Goal: Task Accomplishment & Management: Manage account settings

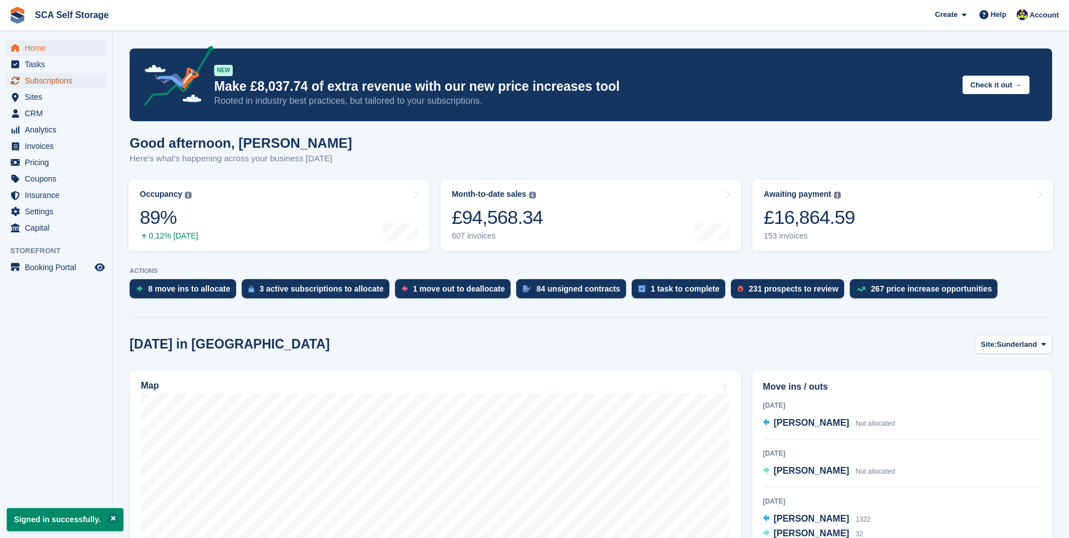
drag, startPoint x: 41, startPoint y: 80, endPoint x: 59, endPoint y: 79, distance: 17.5
click at [41, 80] on span "Subscriptions" at bounding box center [59, 81] width 68 height 16
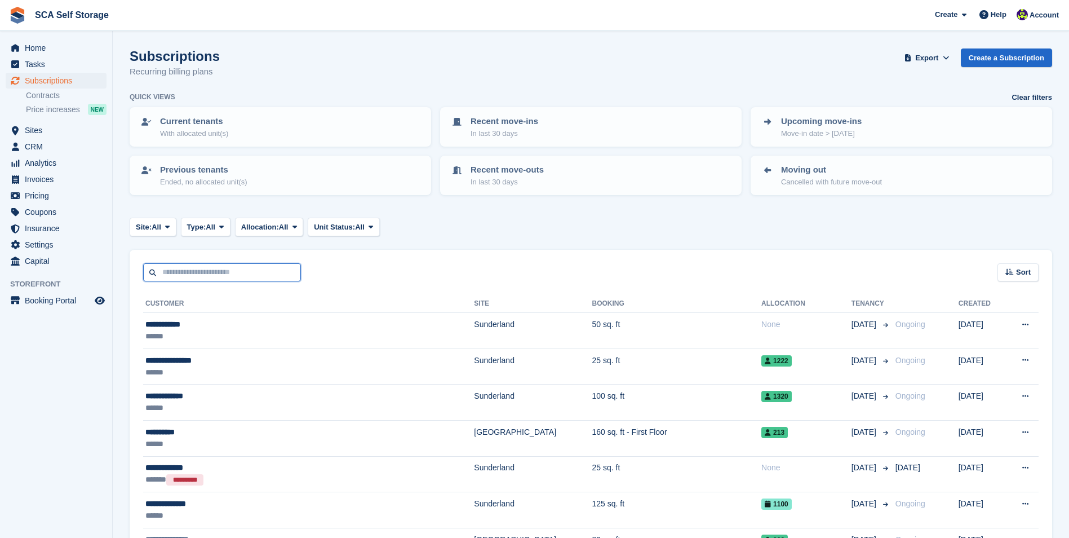
click at [280, 275] on input "text" at bounding box center [222, 272] width 158 height 19
click at [32, 138] on span "Sites" at bounding box center [59, 130] width 68 height 16
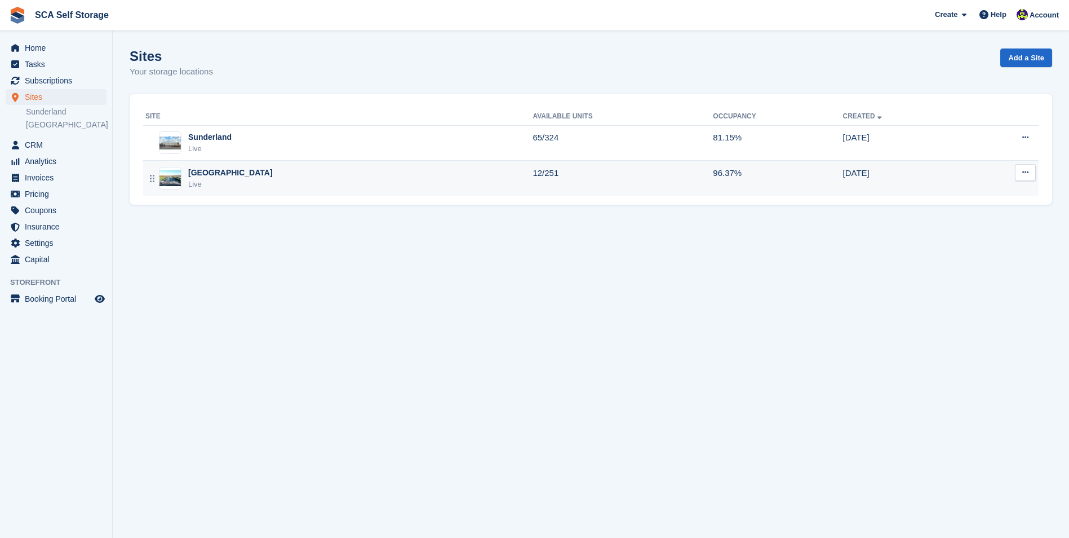
click at [250, 176] on div "Sheffield Live" at bounding box center [338, 178] width 387 height 23
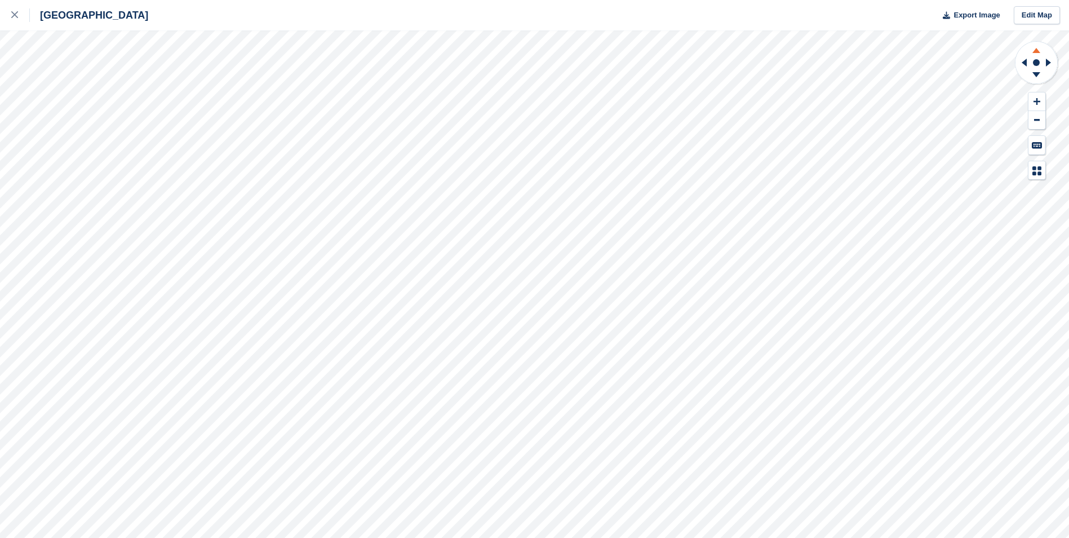
click at [1040, 51] on icon at bounding box center [1036, 49] width 29 height 14
click at [1036, 73] on icon at bounding box center [1037, 74] width 8 height 5
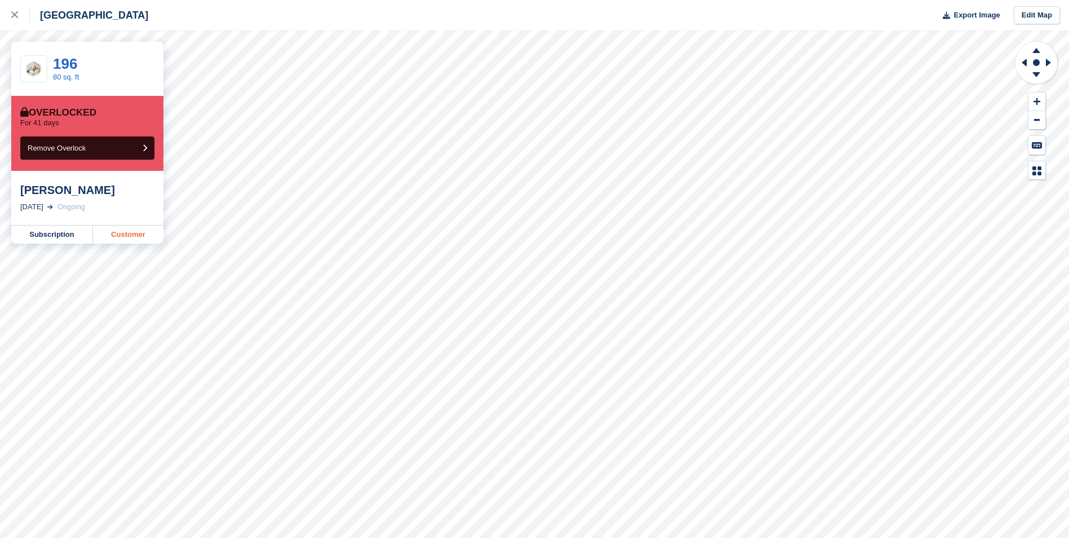
click at [118, 233] on link "Customer" at bounding box center [128, 234] width 70 height 18
click at [14, 17] on icon at bounding box center [14, 14] width 7 height 7
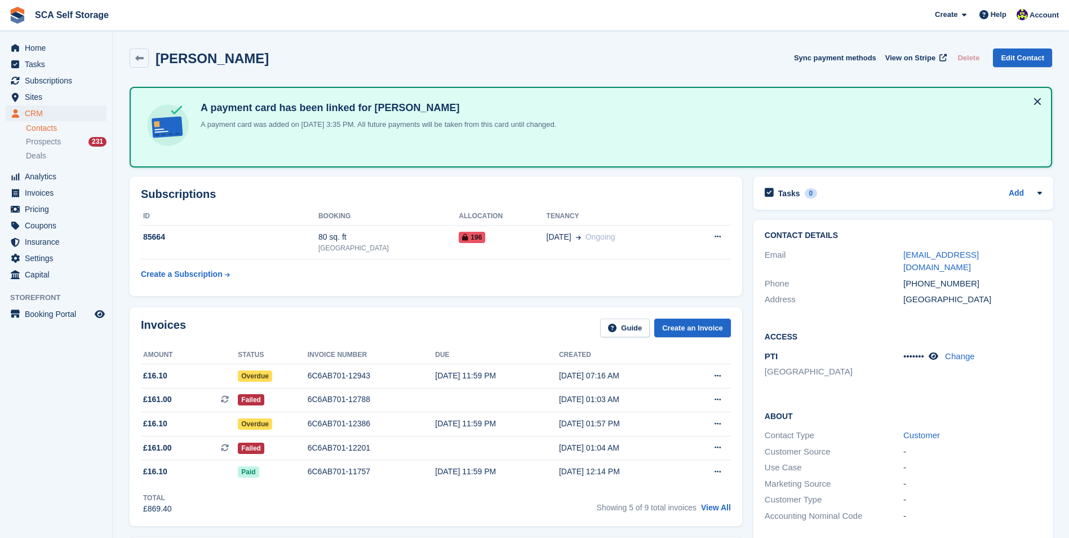
scroll to position [56, 0]
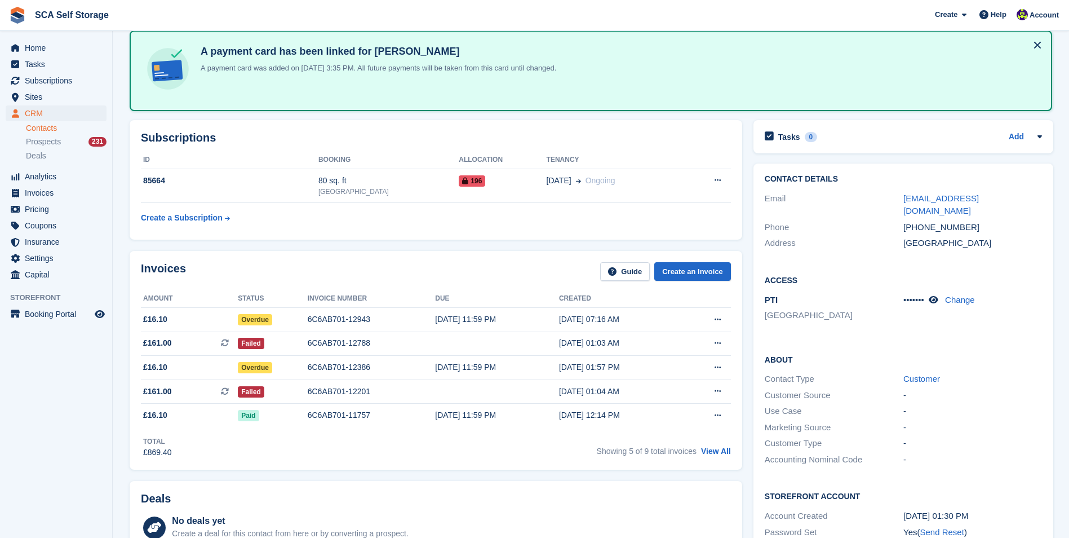
click at [337, 260] on div "Invoices Guide Create an Invoice Amount Status Invoice number Due Created £16.1…" at bounding box center [436, 360] width 613 height 219
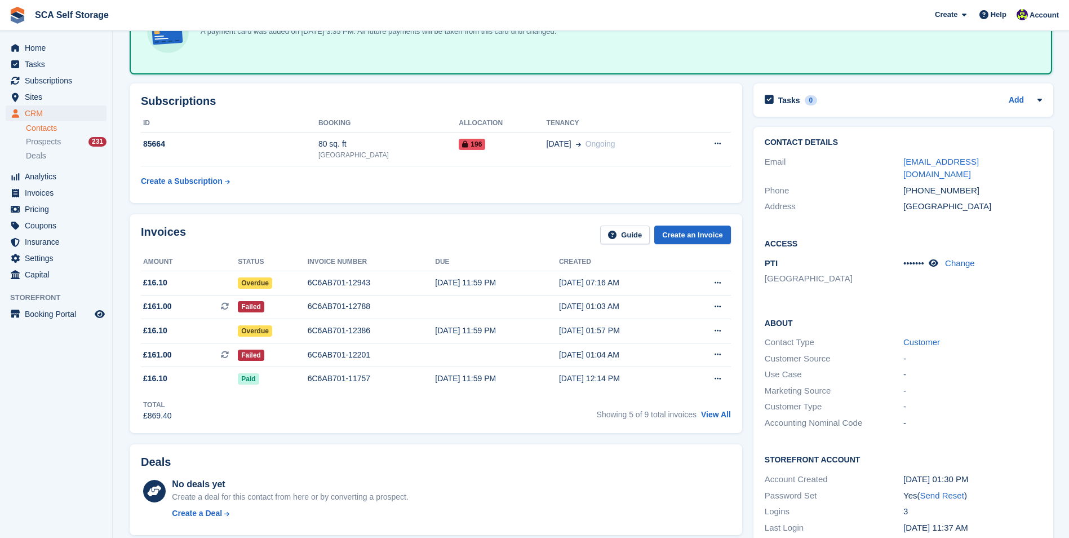
scroll to position [113, 0]
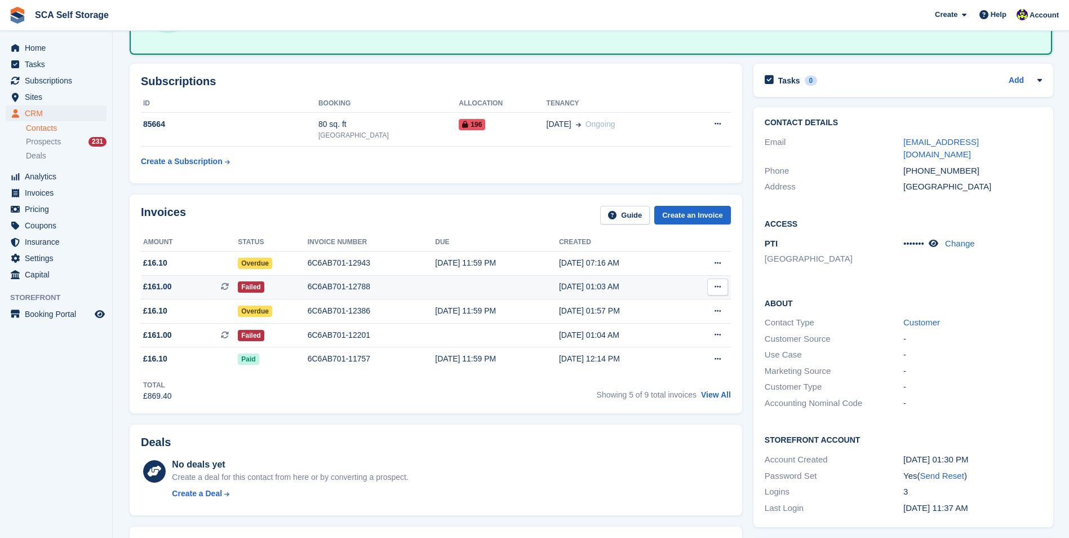
drag, startPoint x: 414, startPoint y: 437, endPoint x: 219, endPoint y: 297, distance: 240.0
click at [413, 437] on div "Deals" at bounding box center [436, 444] width 590 height 17
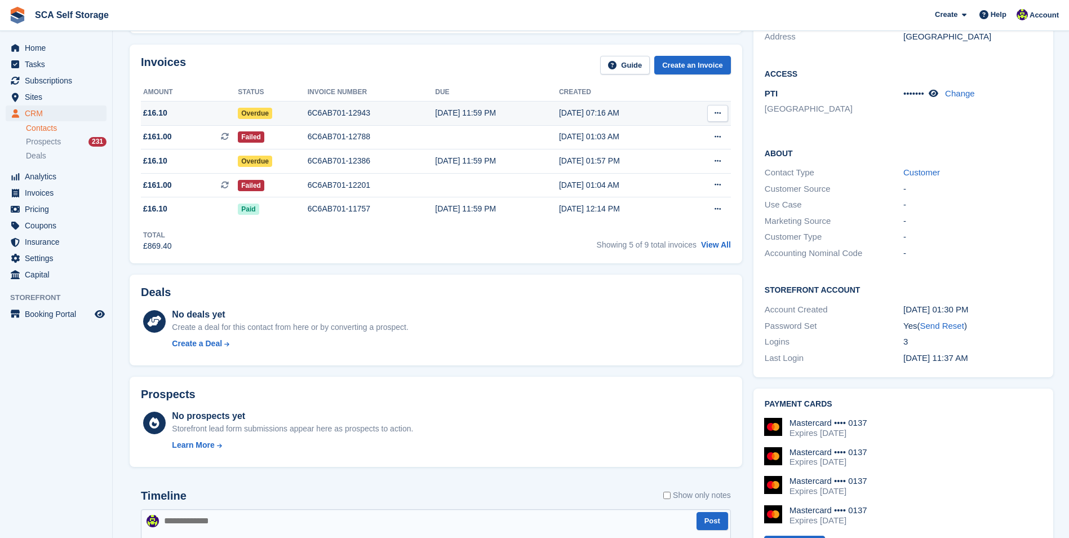
scroll to position [282, 0]
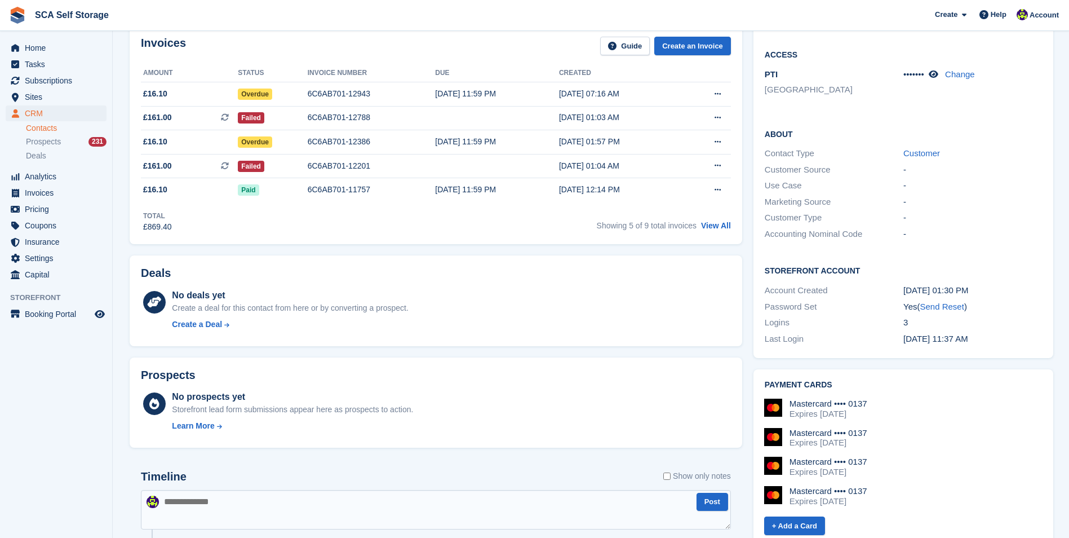
click at [584, 16] on span "SCA Self Storage Create Subscription Invoice Contact Deal Discount Page Help Ch…" at bounding box center [534, 15] width 1069 height 30
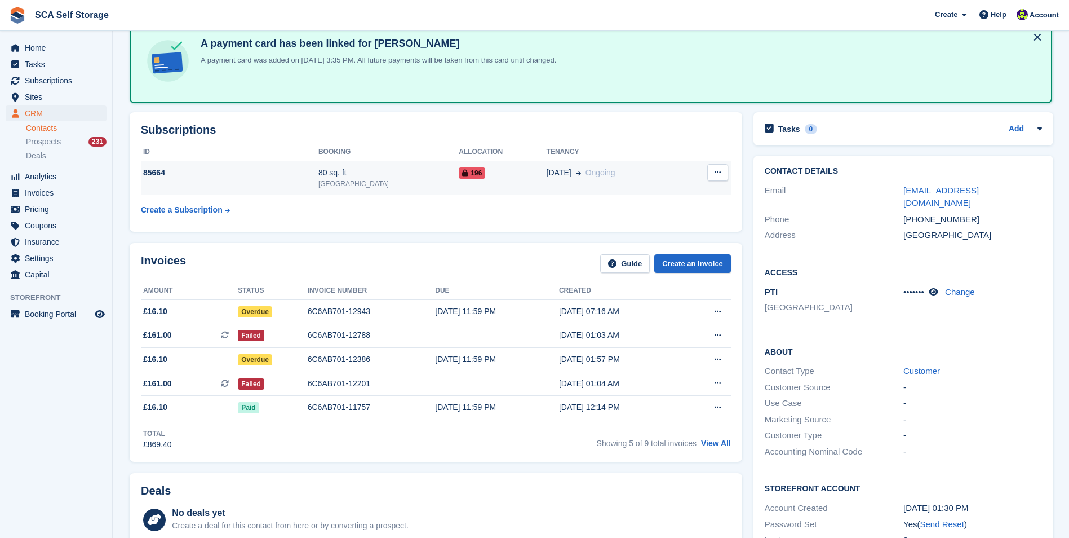
scroll to position [0, 0]
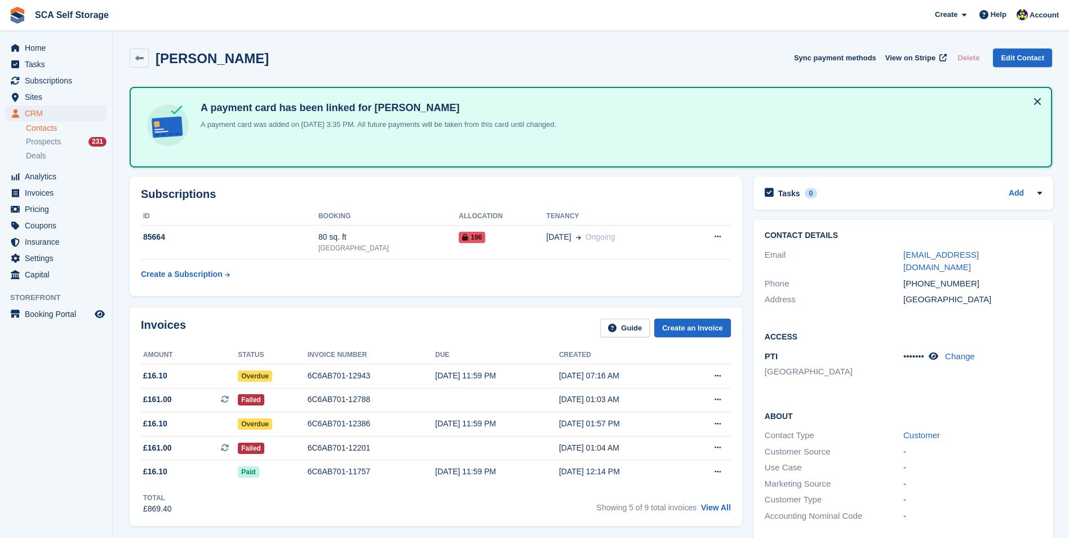
click at [459, 47] on div "Maria Chemg Sync payment methods View on Stripe Delete Edit Contact" at bounding box center [591, 60] width 934 height 35
click at [199, 344] on div "Invoices Guide Create an Invoice Amount Status Invoice number Due Created £16.1…" at bounding box center [436, 416] width 613 height 219
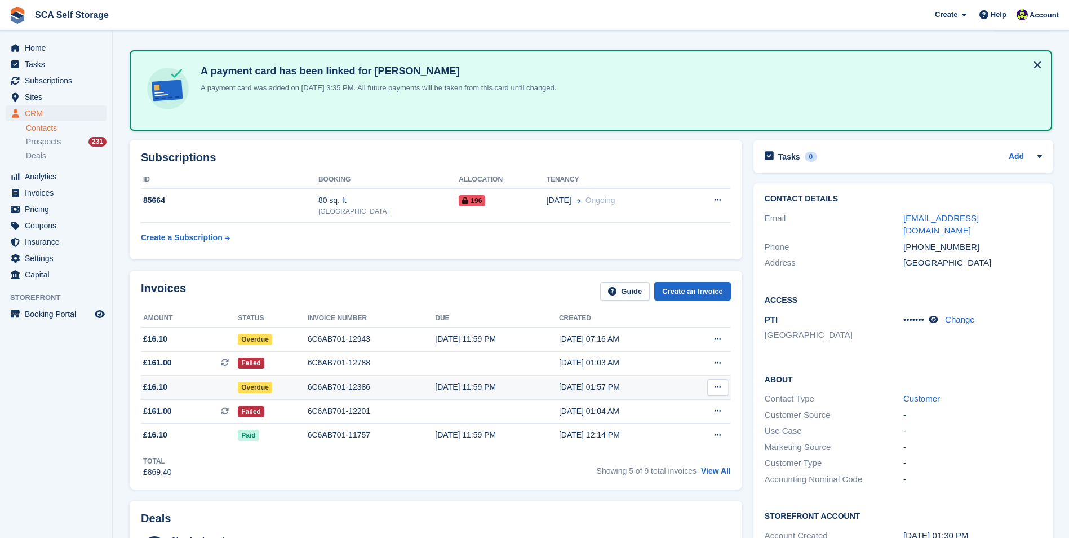
scroll to position [56, 0]
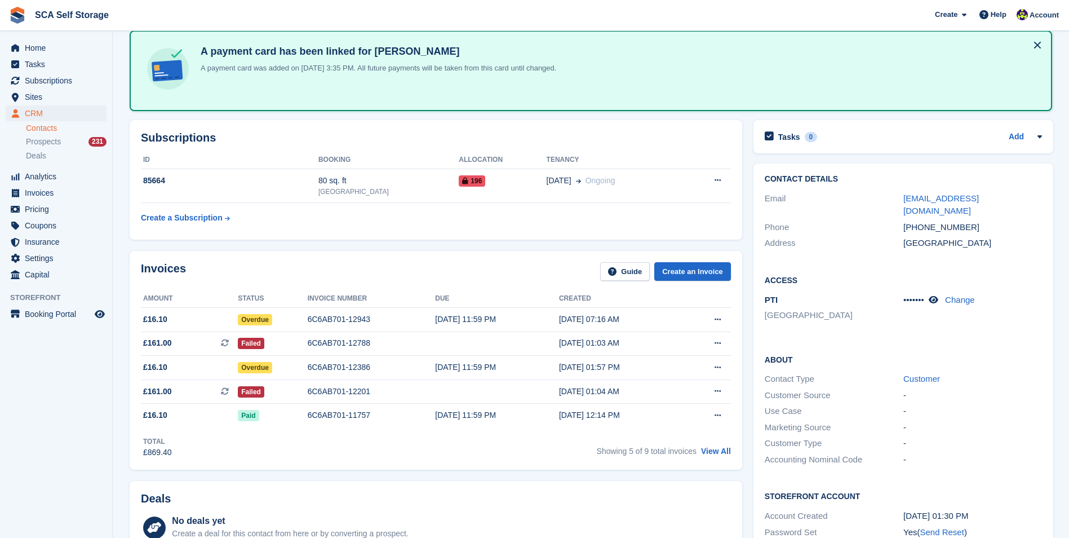
click at [198, 267] on div "Invoices Guide Create an Invoice" at bounding box center [436, 274] width 590 height 25
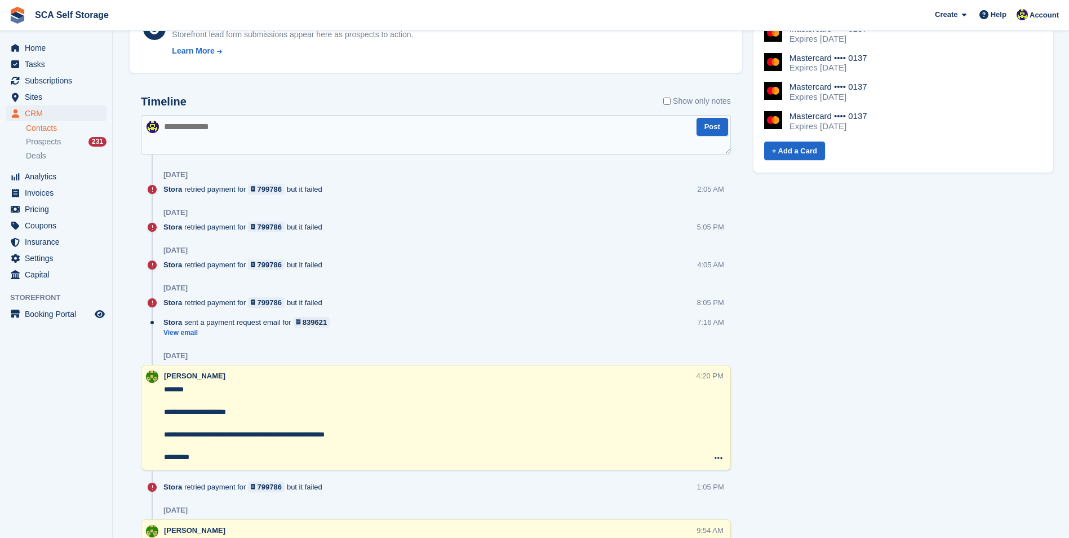
scroll to position [676, 0]
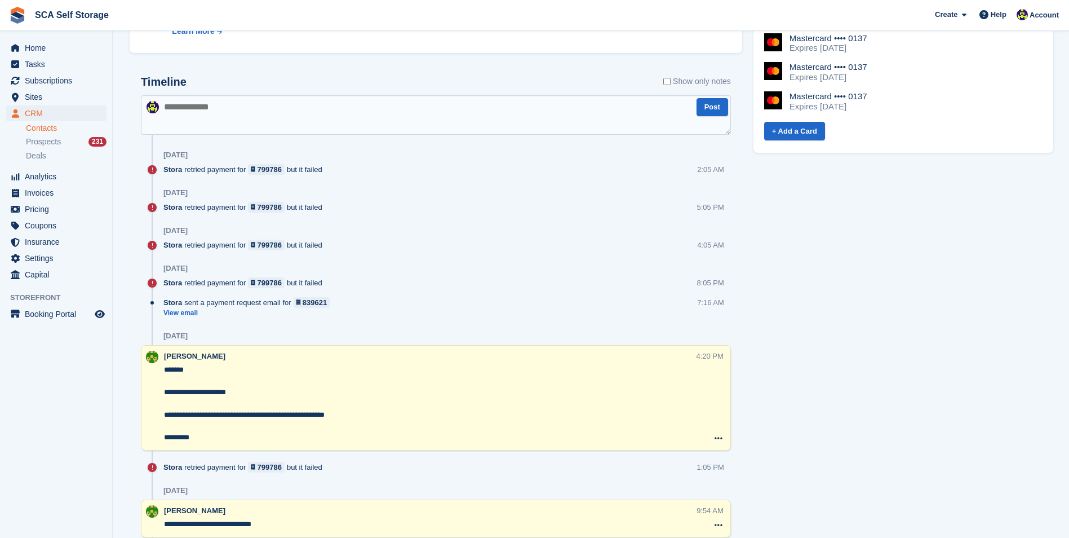
click at [224, 441] on textarea "**********" at bounding box center [430, 403] width 532 height 79
click at [424, 424] on textarea "**********" at bounding box center [430, 403] width 532 height 79
click at [398, 210] on div "Stora retried payment for 799786 but it failed 5:05 PM" at bounding box center [447, 212] width 568 height 20
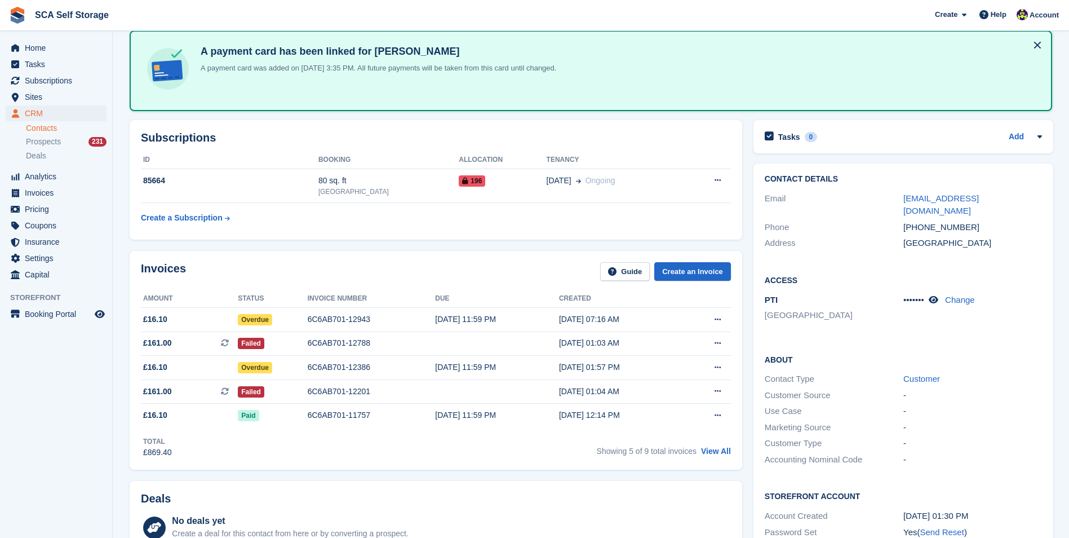
scroll to position [0, 0]
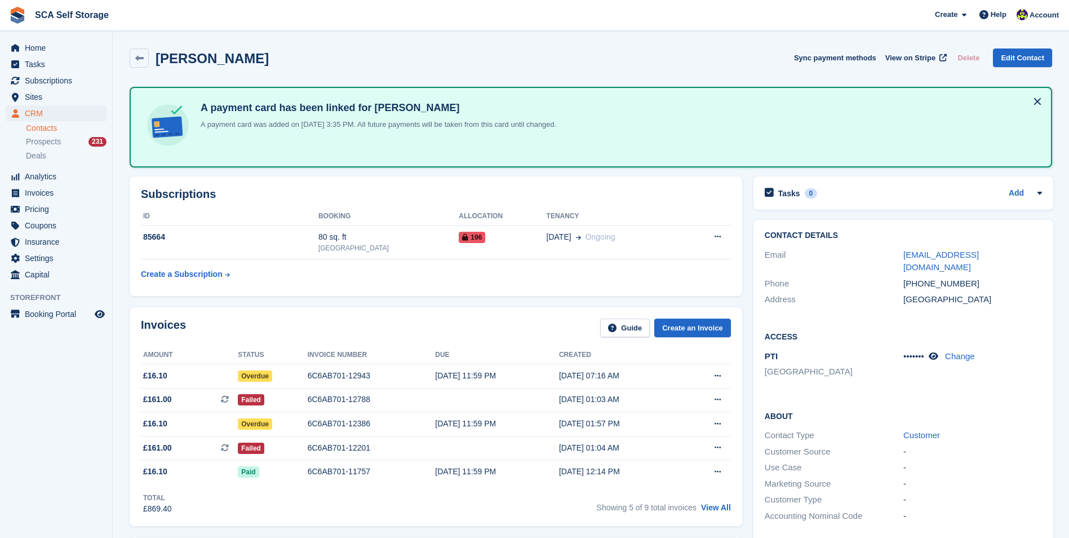
click at [271, 65] on div "Maria Chemg Sync payment methods View on Stripe Delete Edit Contact" at bounding box center [591, 57] width 923 height 19
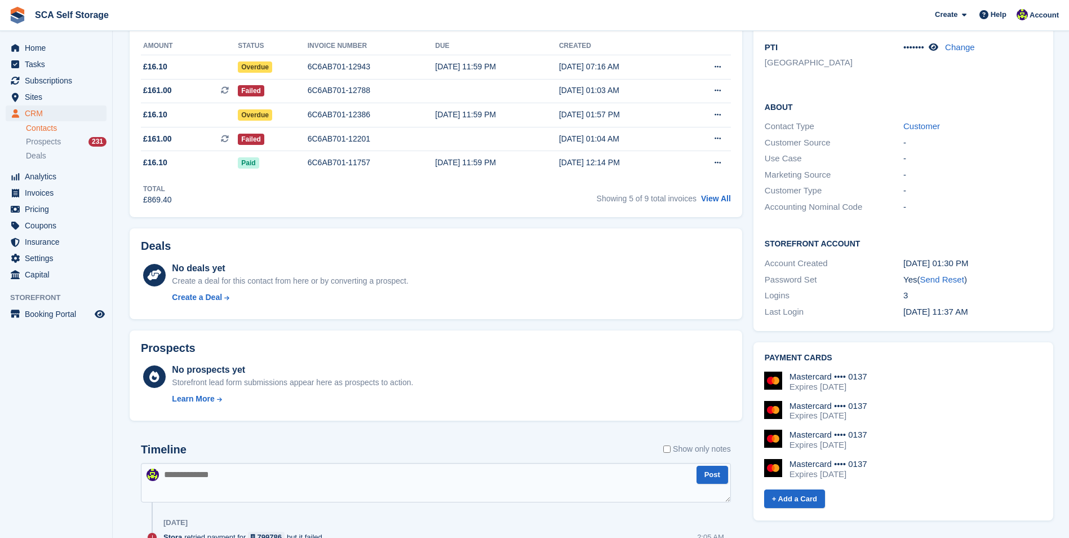
scroll to position [395, 0]
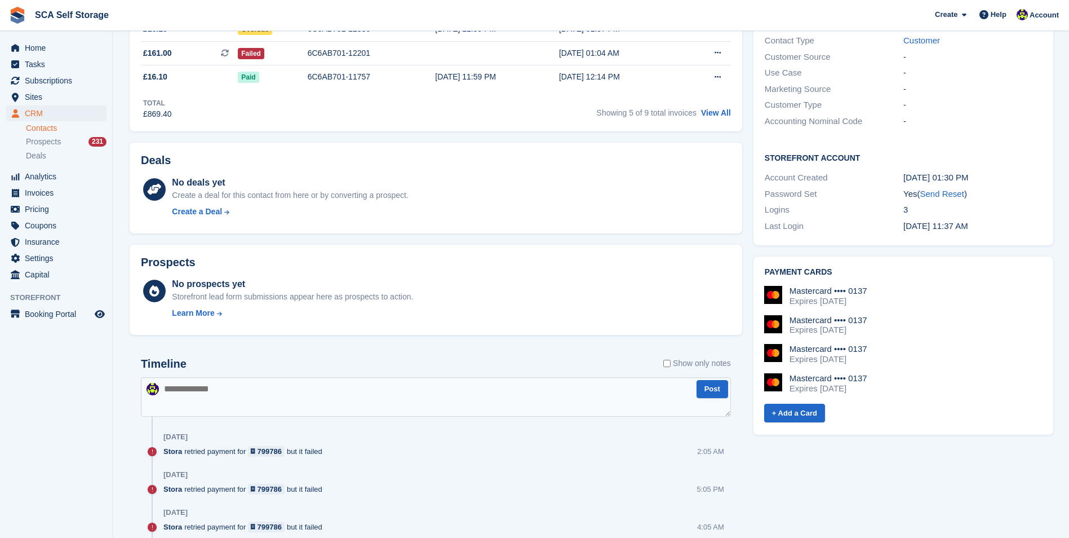
click at [293, 397] on textarea at bounding box center [436, 396] width 590 height 39
type textarea "**********"
click at [714, 397] on button "Post" at bounding box center [713, 389] width 32 height 19
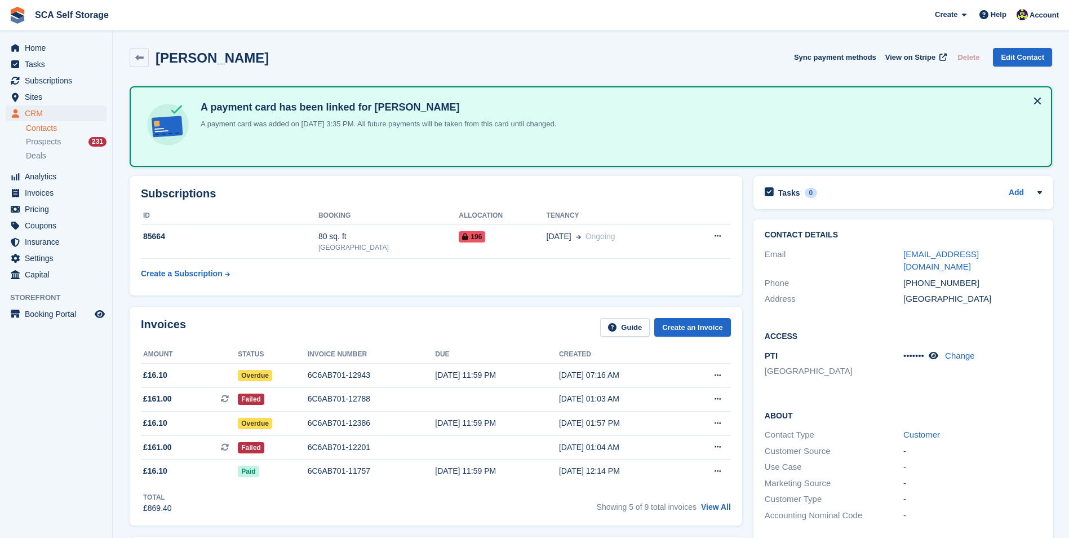
scroll to position [0, 0]
click at [1035, 7] on div "Account" at bounding box center [1039, 16] width 50 height 20
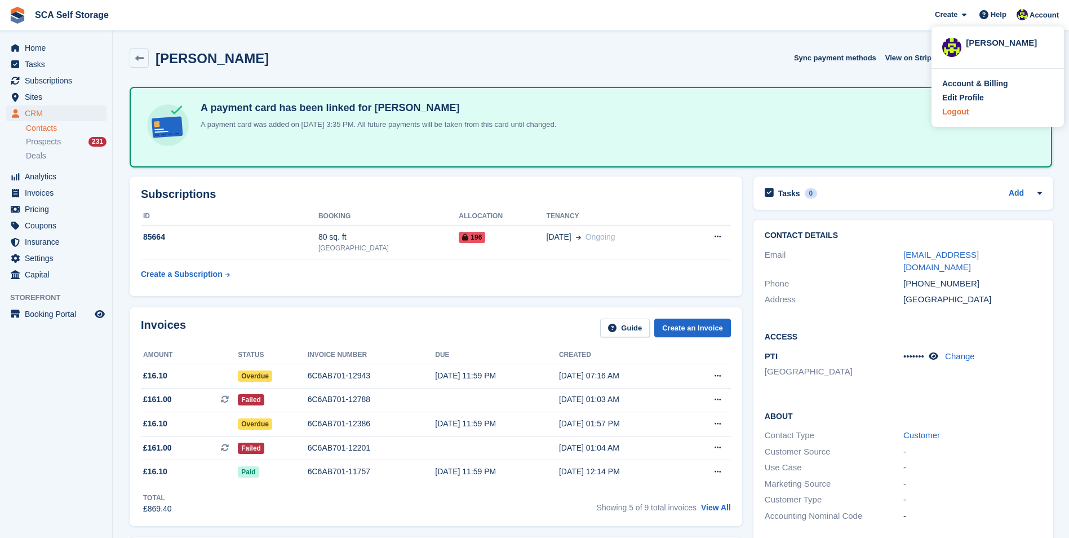
click at [961, 109] on div "Logout" at bounding box center [956, 112] width 26 height 12
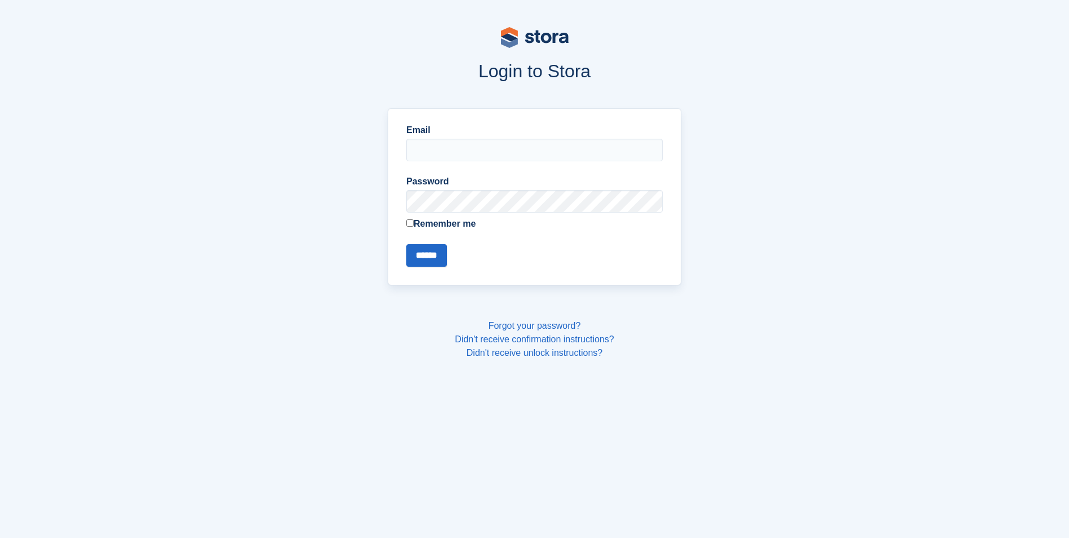
type input "**********"
click at [505, 167] on form "**********" at bounding box center [534, 194] width 256 height 143
click at [496, 151] on input "**********" at bounding box center [534, 150] width 256 height 23
click at [513, 100] on section "**********" at bounding box center [535, 210] width 758 height 333
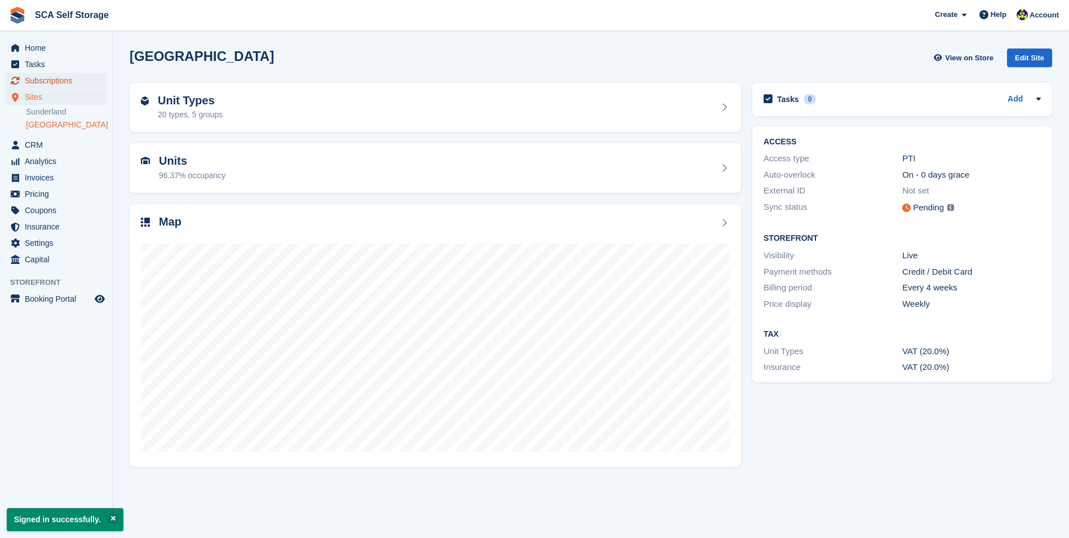
click at [74, 82] on span "Subscriptions" at bounding box center [59, 81] width 68 height 16
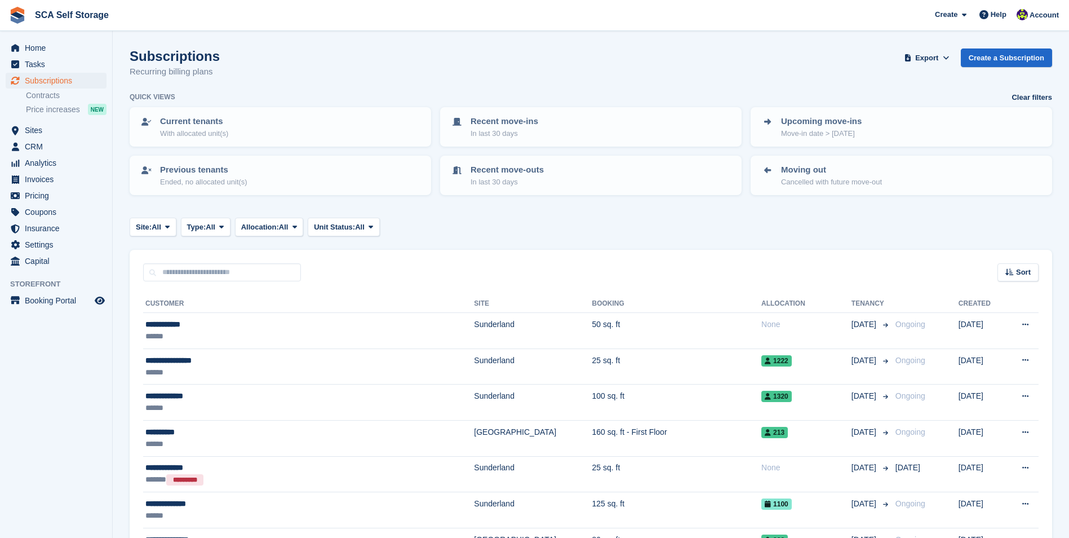
click at [38, 131] on span "Sites" at bounding box center [59, 130] width 68 height 16
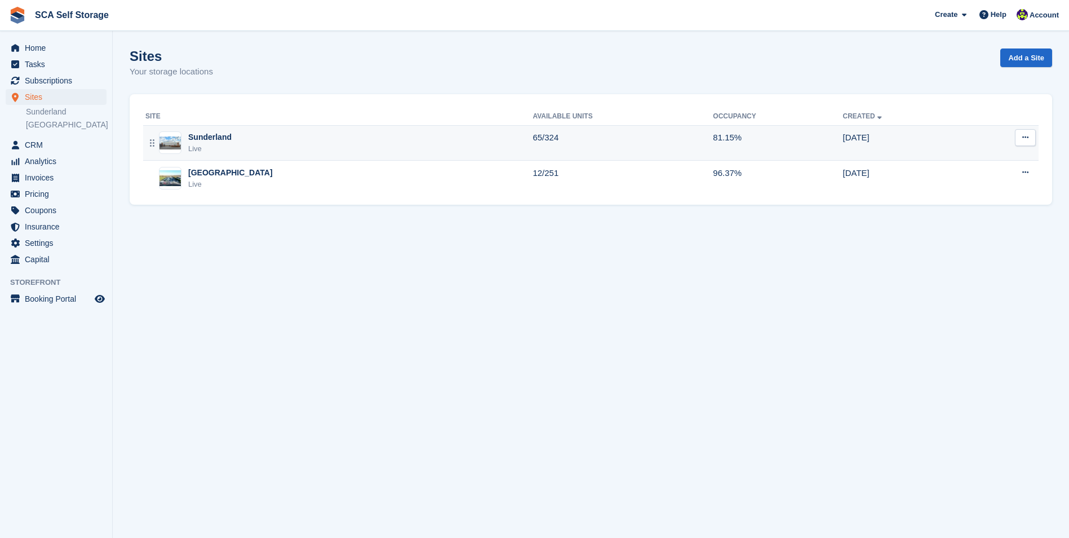
click at [196, 138] on div "Sunderland" at bounding box center [209, 137] width 43 height 12
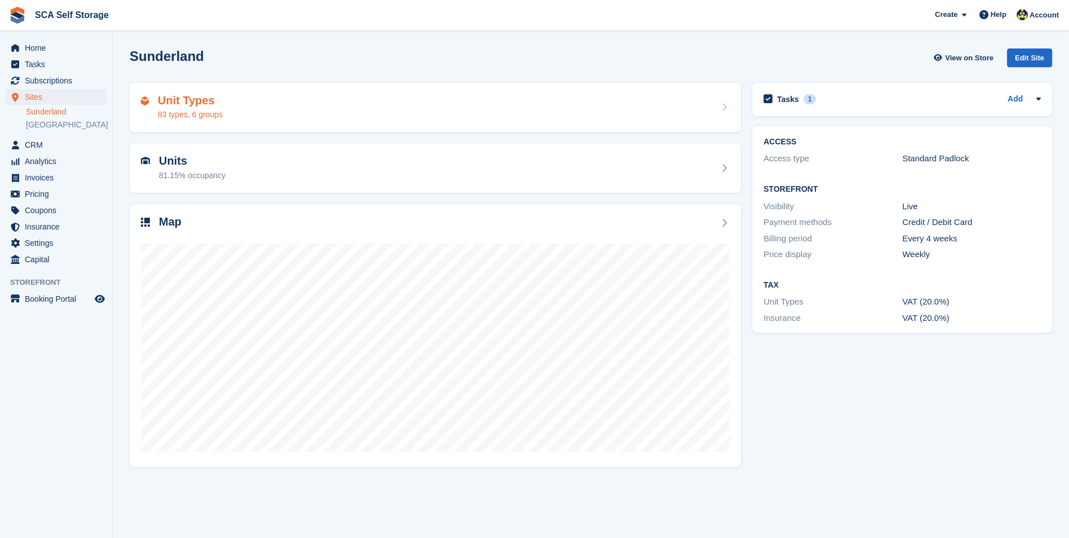
click at [260, 116] on div "Unit Types 83 types, 6 groups" at bounding box center [435, 107] width 589 height 27
click at [180, 170] on div "81.15% occupancy" at bounding box center [192, 176] width 67 height 12
click at [167, 103] on h2 "Unit Types" at bounding box center [190, 100] width 65 height 13
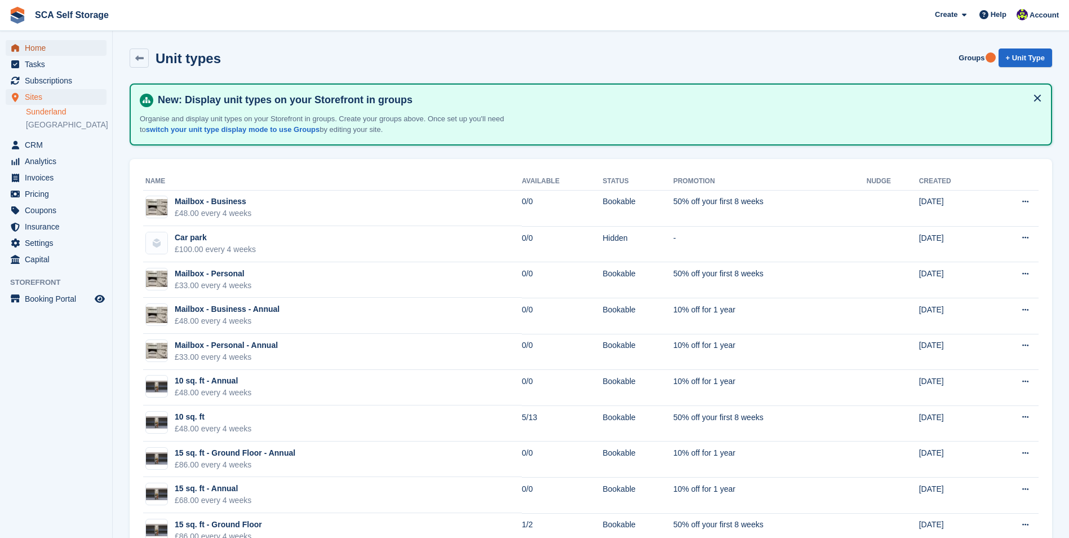
click at [39, 54] on span "Home" at bounding box center [59, 48] width 68 height 16
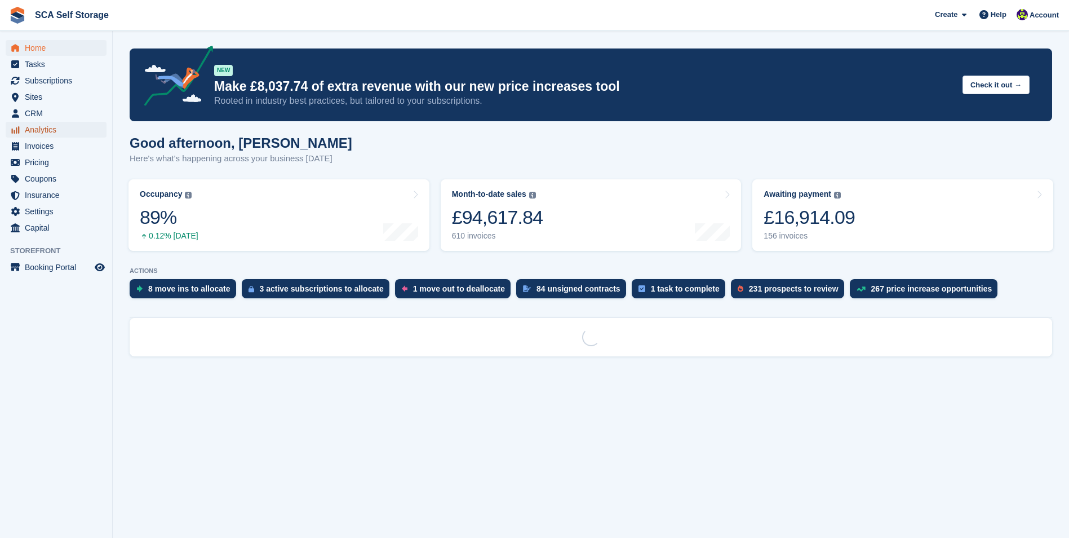
click at [41, 130] on span "Analytics" at bounding box center [59, 130] width 68 height 16
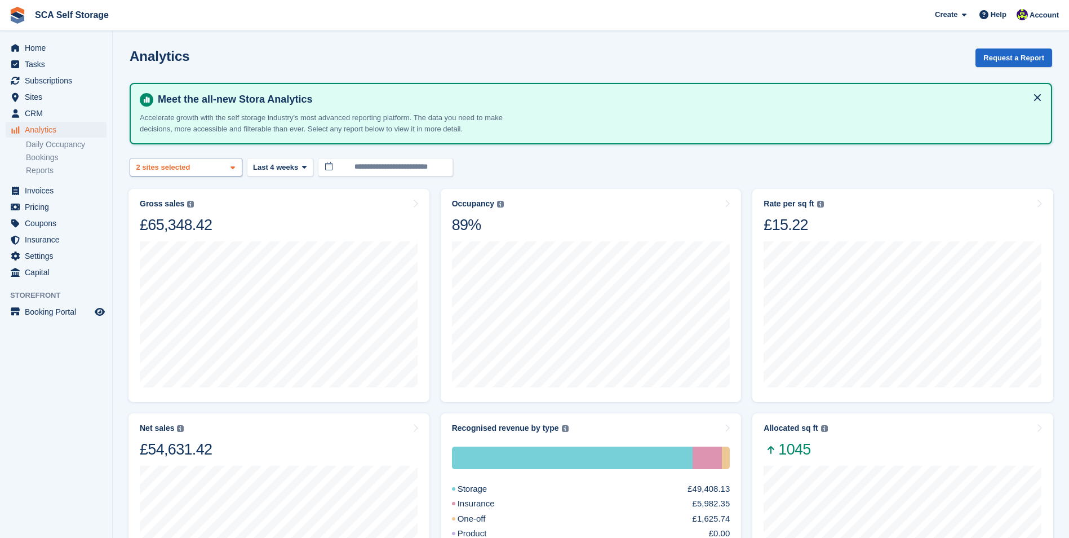
click at [195, 176] on div "Sunderland 2 sites selected" at bounding box center [186, 167] width 113 height 19
click at [171, 238] on div "[GEOGRAPHIC_DATA]" at bounding box center [186, 244] width 103 height 31
select select "****"
click at [493, 74] on div "Analytics Request a Report" at bounding box center [591, 64] width 923 height 32
click at [77, 81] on span "Subscriptions" at bounding box center [59, 81] width 68 height 16
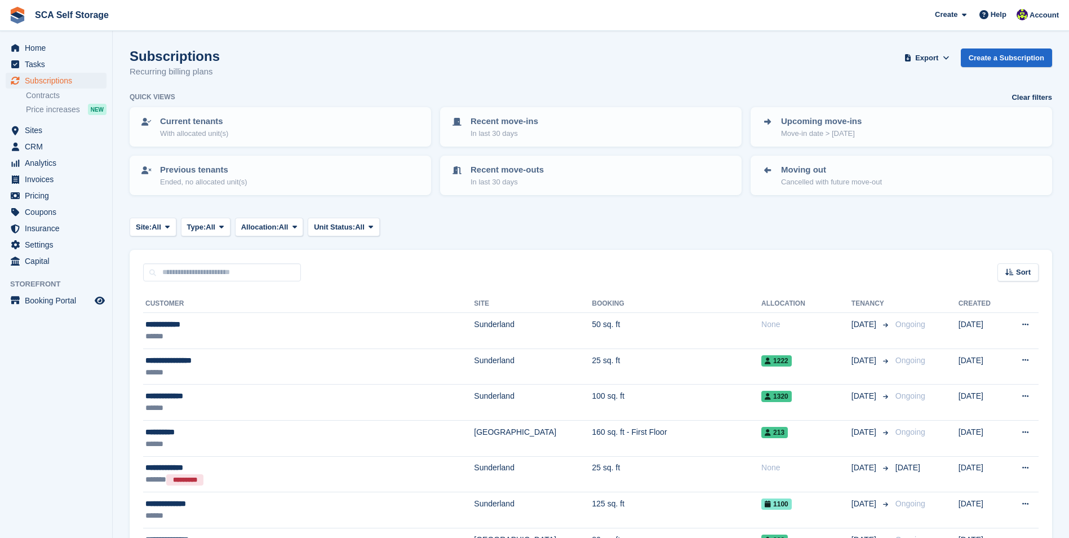
click at [273, 100] on div "Quick views Clear filters" at bounding box center [591, 97] width 923 height 11
click at [280, 83] on div "Subscriptions Recurring billing plans Export Export Subscriptions Export a CSV …" at bounding box center [591, 69] width 923 height 43
click at [46, 47] on span "Home" at bounding box center [59, 48] width 68 height 16
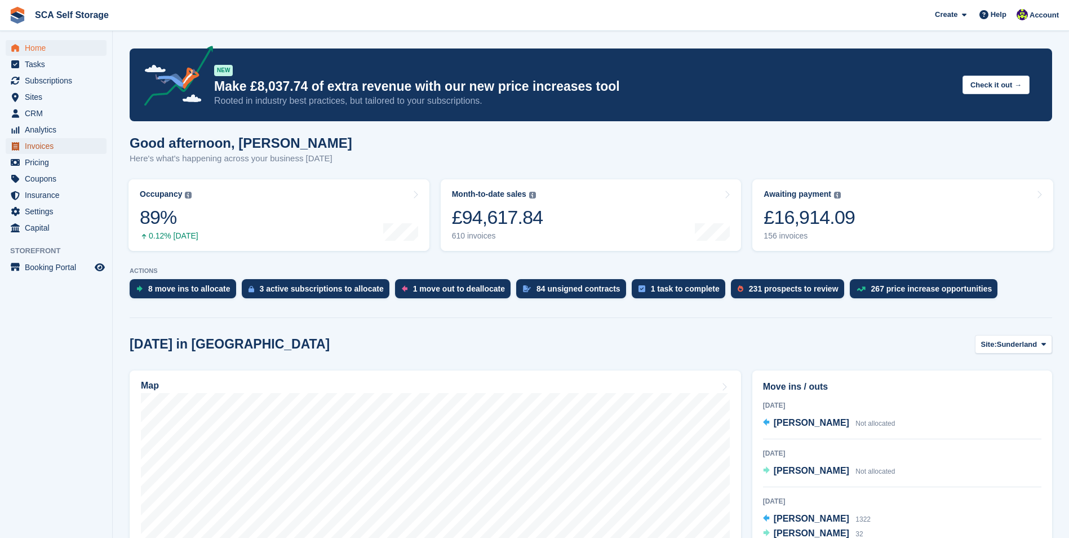
click at [36, 148] on span "Invoices" at bounding box center [59, 146] width 68 height 16
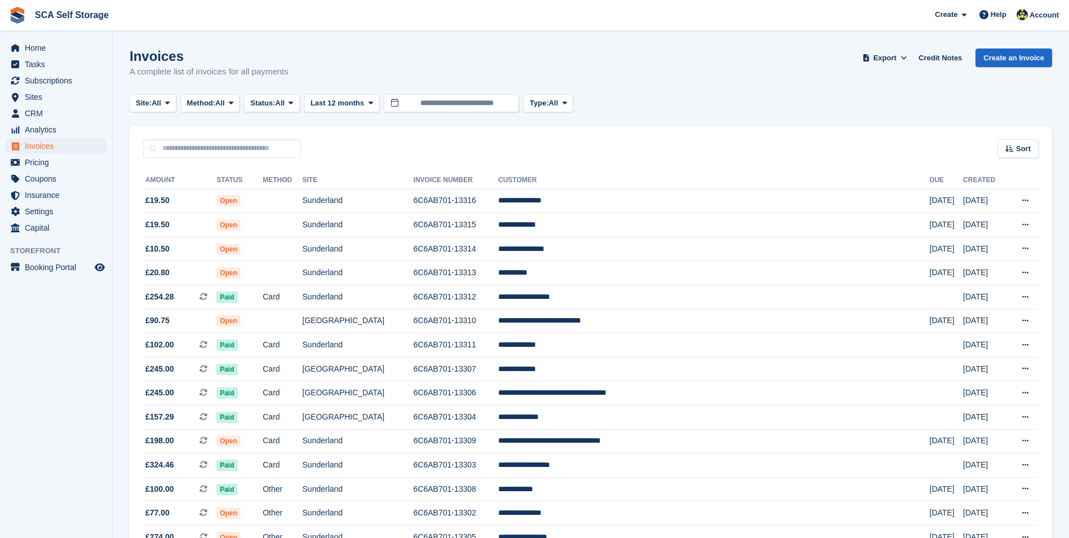
click at [482, 151] on div "Sort Sort by Date created Created (oldest first) Created (newest first)" at bounding box center [591, 142] width 923 height 32
click at [535, 96] on button "Type: All" at bounding box center [549, 103] width 50 height 19
click at [552, 189] on link "Subscription" at bounding box center [578, 190] width 98 height 20
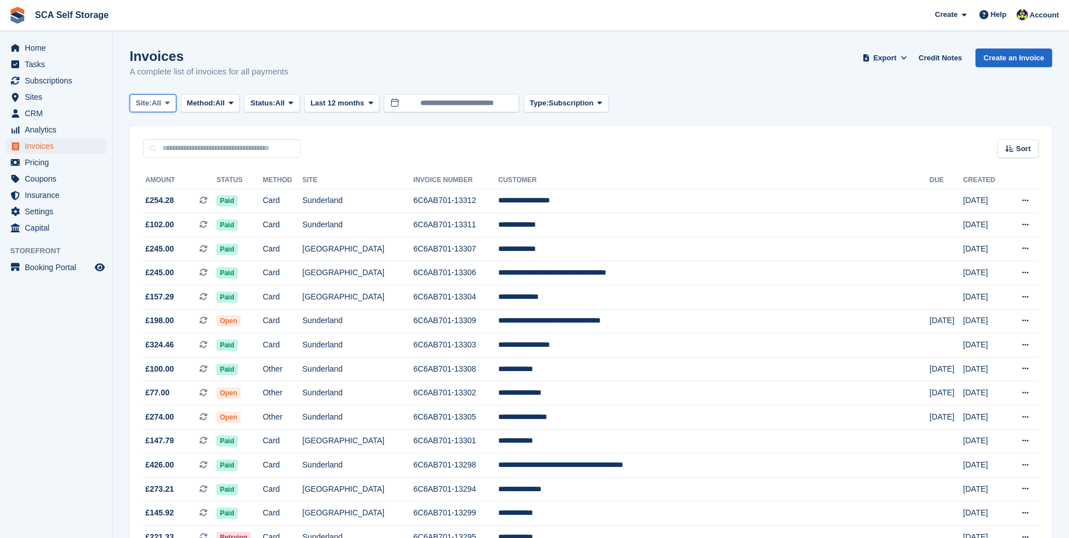
click at [151, 108] on span "Site:" at bounding box center [144, 103] width 16 height 11
click at [151, 171] on link "[GEOGRAPHIC_DATA]" at bounding box center [185, 170] width 101 height 20
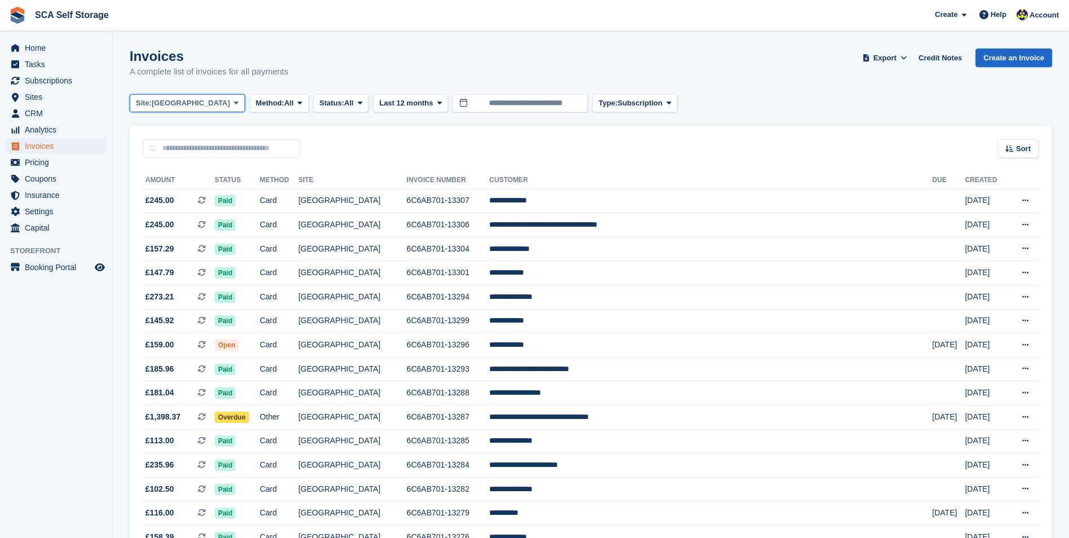
click at [180, 108] on span "[GEOGRAPHIC_DATA]" at bounding box center [191, 103] width 78 height 11
click at [175, 148] on link "Sunderland" at bounding box center [185, 150] width 101 height 20
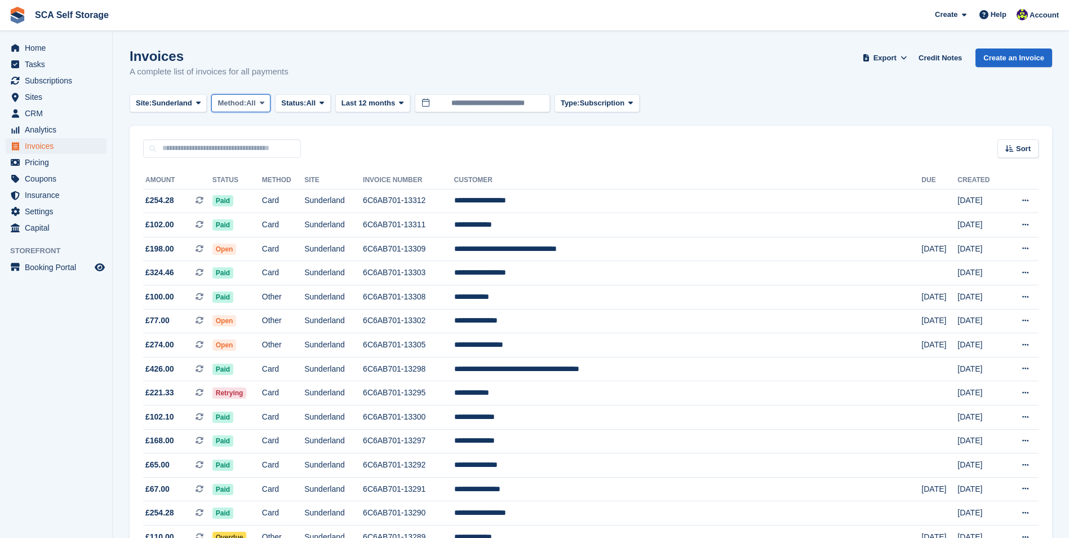
click at [236, 96] on button "Method: All" at bounding box center [240, 103] width 59 height 19
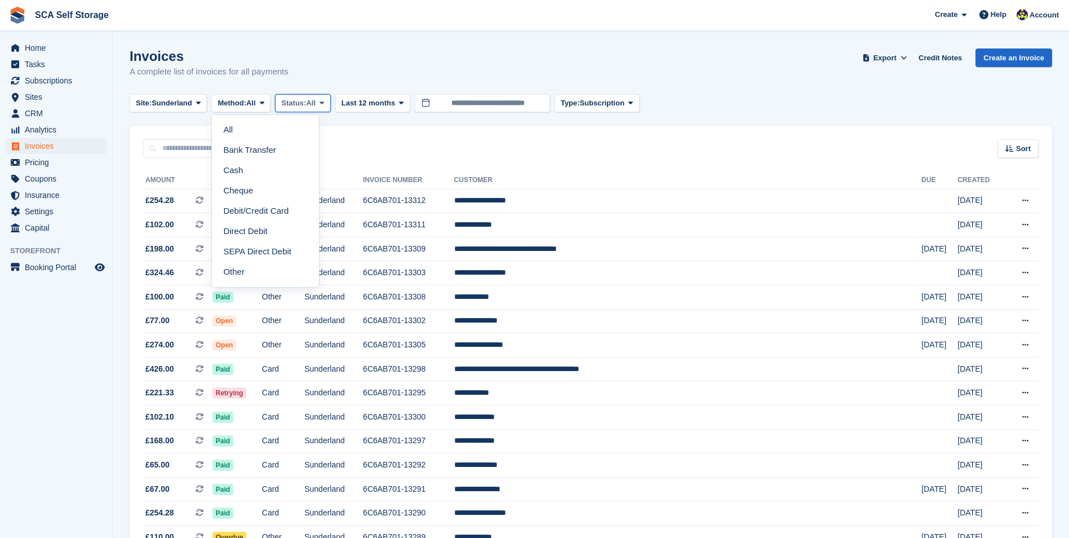
click at [324, 101] on icon at bounding box center [322, 102] width 5 height 7
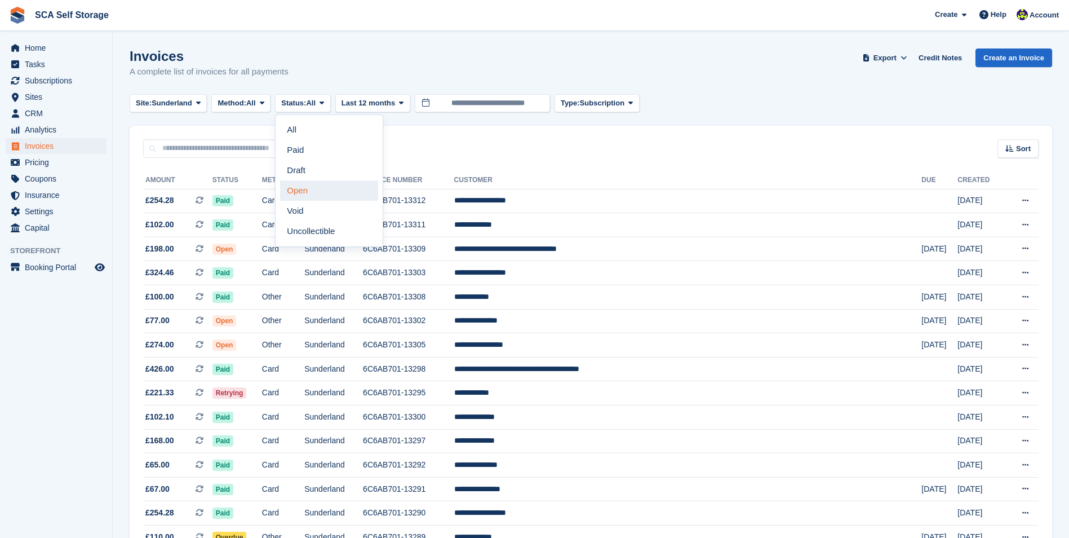
click at [324, 185] on link "Open" at bounding box center [329, 190] width 98 height 20
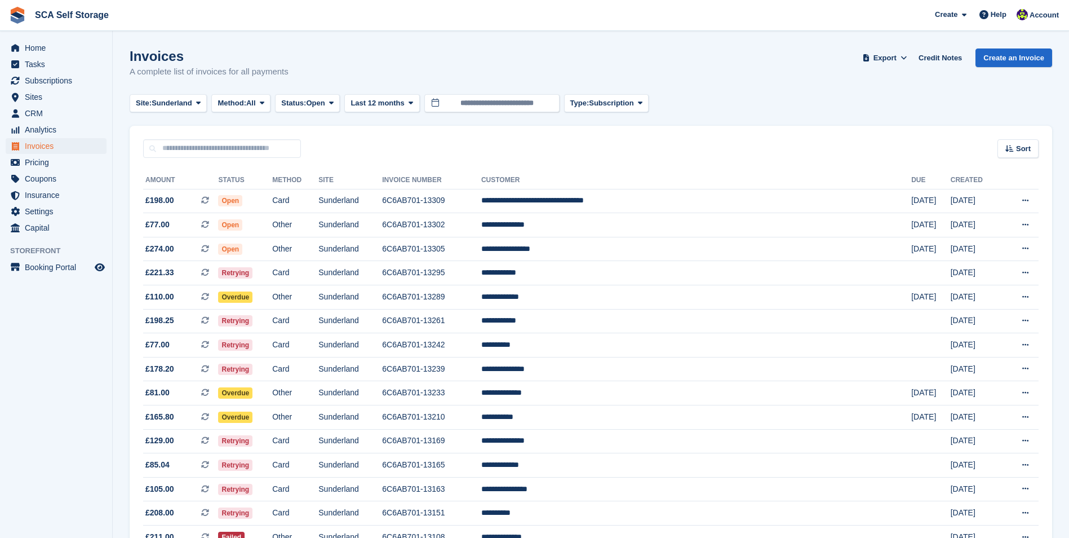
click at [729, 146] on div "Sort Sort by Date created Created (oldest first) Created (newest first)" at bounding box center [591, 142] width 923 height 32
click at [704, 143] on div "Sort Sort by Date created Created (oldest first) Created (newest first)" at bounding box center [591, 142] width 923 height 32
click at [367, 142] on div "Sort Sort by Date created Created (oldest first) Created (newest first)" at bounding box center [591, 142] width 923 height 32
click at [1045, 17] on span "Account" at bounding box center [1044, 15] width 29 height 11
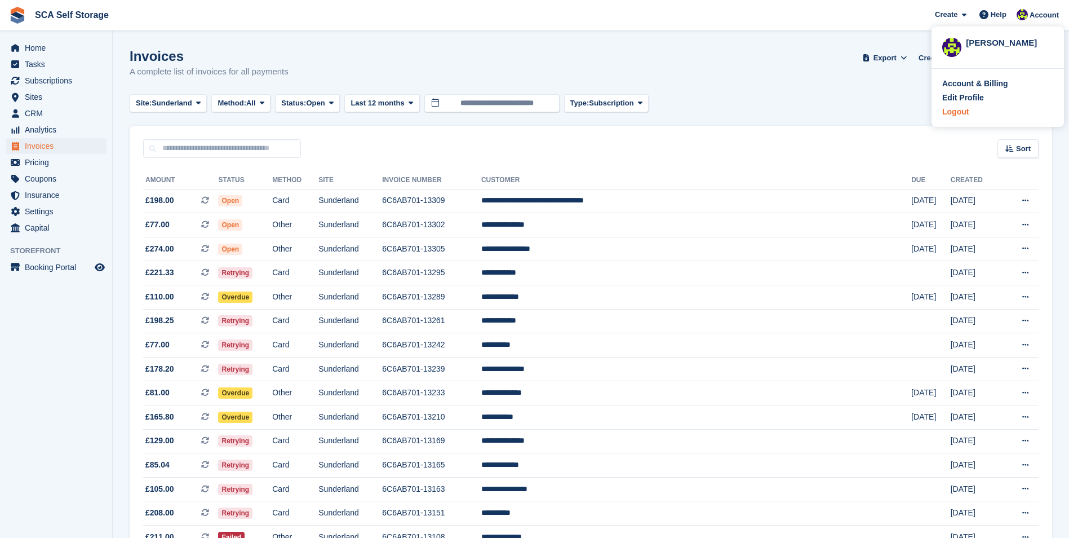
click at [966, 112] on div "Logout" at bounding box center [956, 112] width 26 height 12
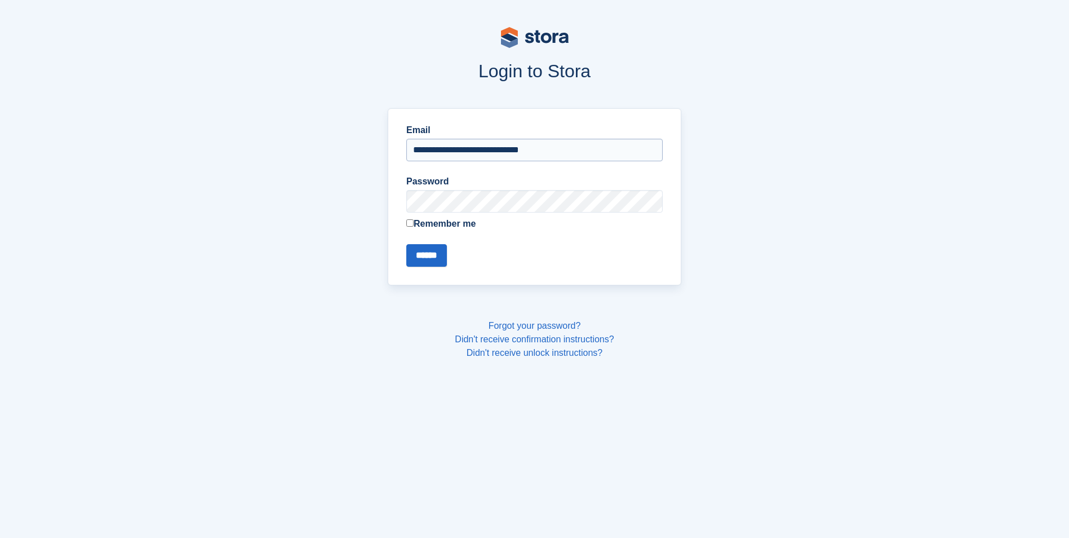
click at [614, 153] on input "**********" at bounding box center [534, 150] width 256 height 23
click at [501, 159] on input "**********" at bounding box center [534, 150] width 256 height 23
type input "**********"
click at [436, 251] on input "******" at bounding box center [426, 255] width 41 height 23
